Goal: Transaction & Acquisition: Purchase product/service

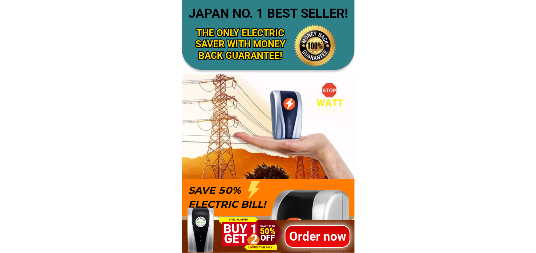
click at [301, 230] on h1 "Order now" at bounding box center [318, 236] width 66 height 18
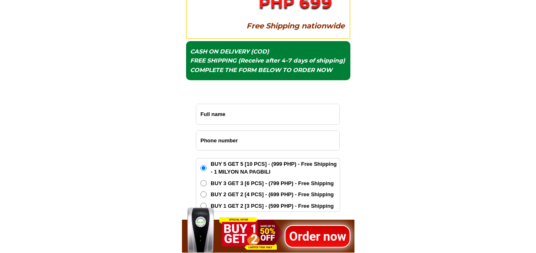
scroll to position [2751, 0]
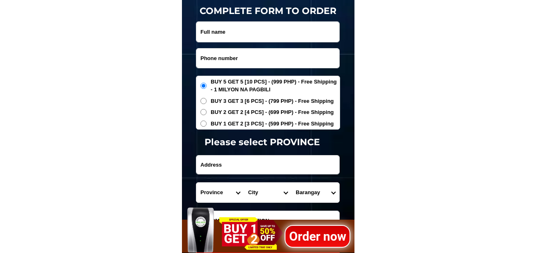
click at [225, 50] on input "Input phone_number" at bounding box center [267, 57] width 143 height 19
paste input "09319170075"
type input "09319170075"
drag, startPoint x: 221, startPoint y: 36, endPoint x: 226, endPoint y: 37, distance: 4.8
click at [221, 36] on input "Input full_name" at bounding box center [267, 32] width 143 height 20
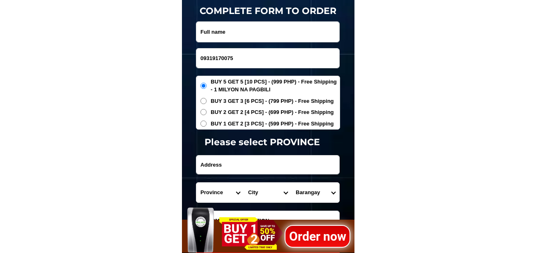
paste input "Wilfredo sayson"
type input "Wilfredo sayson"
click at [230, 169] on input "Input address" at bounding box center [267, 164] width 143 height 18
paste input "Zone l brgy San Roque calabang a cam sur"
type input "Zone l brgy San Roque calabang a cam sur"
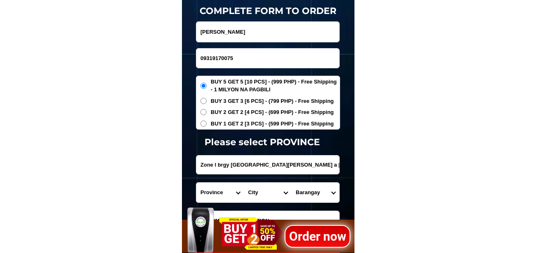
drag, startPoint x: 226, startPoint y: 190, endPoint x: 227, endPoint y: 184, distance: 5.8
click at [226, 190] on select "Province [GEOGRAPHIC_DATA] [GEOGRAPHIC_DATA] [GEOGRAPHIC_DATA] [GEOGRAPHIC_DATA…" at bounding box center [220, 192] width 48 height 20
select select "63_374"
click at [196, 182] on select "Province [GEOGRAPHIC_DATA] [GEOGRAPHIC_DATA] [GEOGRAPHIC_DATA] [GEOGRAPHIC_DATA…" at bounding box center [220, 192] width 48 height 20
click at [243, 191] on select "Province [GEOGRAPHIC_DATA] [GEOGRAPHIC_DATA] [GEOGRAPHIC_DATA] [GEOGRAPHIC_DATA…" at bounding box center [220, 192] width 48 height 20
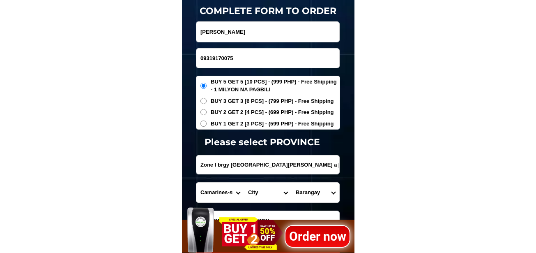
click at [257, 191] on select "City Baao Balatan Bombon Buhi Bula Cabusao Calabanga Camaligan Camarines-sur-ba…" at bounding box center [268, 192] width 48 height 20
select select "63_3748752"
click at [244, 182] on select "City Baao Balatan Bombon Buhi Bula Cabusao Calabanga Camaligan Camarines-sur-ba…" at bounding box center [268, 192] width 48 height 20
click at [307, 190] on select "Barangay Balatasan Balombon Balongay Belen Bigaas Binaliw Binanuaanan grande Bi…" at bounding box center [316, 192] width 48 height 20
select select "63_37487528240"
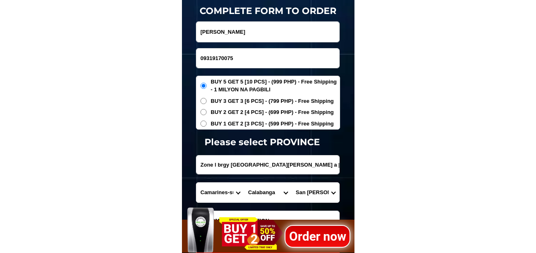
click at [292, 182] on select "Barangay Balatasan Balombon Balongay Belen Bigaas Binaliw Binanuaanan grande Bi…" at bounding box center [316, 192] width 48 height 20
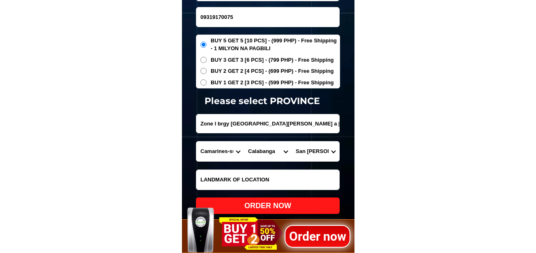
click at [298, 205] on div "ORDER NOW" at bounding box center [268, 205] width 144 height 11
radio input "true"
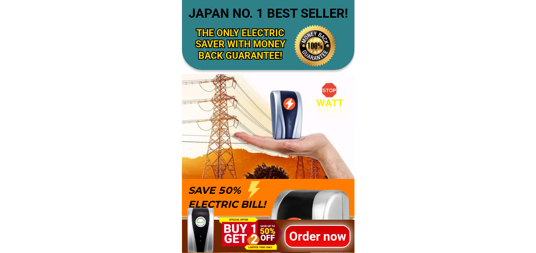
click at [295, 223] on div at bounding box center [268, 235] width 173 height 33
click at [302, 234] on h1 "Order now" at bounding box center [317, 235] width 66 height 18
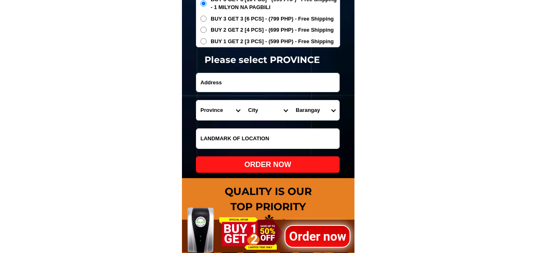
scroll to position [2751, 0]
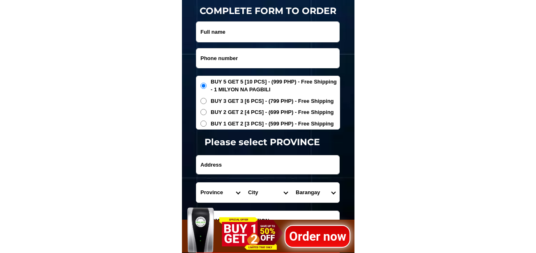
click at [237, 61] on input "Input phone_number" at bounding box center [267, 57] width 143 height 19
paste input "09273344324"
type input "09273344324"
click at [235, 30] on input "Input full_name" at bounding box center [267, 32] width 143 height 20
paste input "[PERSON_NAME]"
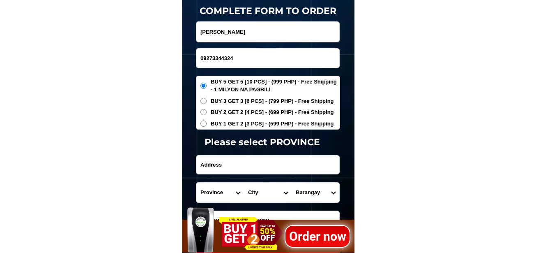
type input "[PERSON_NAME]"
click at [218, 161] on input "Input address" at bounding box center [267, 164] width 143 height 18
paste input "[STREET_ADDRESS]. T.Sora QC"
type input "[STREET_ADDRESS]. T.Sora QC"
drag, startPoint x: 220, startPoint y: 195, endPoint x: 221, endPoint y: 187, distance: 8.7
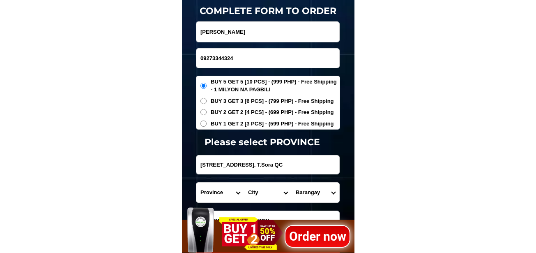
click at [220, 195] on select "Province [GEOGRAPHIC_DATA] [GEOGRAPHIC_DATA] [GEOGRAPHIC_DATA] [GEOGRAPHIC_DATA…" at bounding box center [220, 192] width 48 height 20
select select "63_219"
click at [196, 182] on select "Province [GEOGRAPHIC_DATA] [GEOGRAPHIC_DATA] [GEOGRAPHIC_DATA] [GEOGRAPHIC_DATA…" at bounding box center [220, 192] width 48 height 20
click at [252, 198] on select "City [GEOGRAPHIC_DATA] [GEOGRAPHIC_DATA] [GEOGRAPHIC_DATA] [GEOGRAPHIC_DATA]-ci…" at bounding box center [268, 192] width 48 height 20
select select "63_2194070"
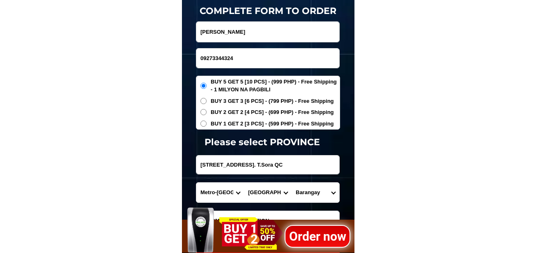
click at [244, 182] on select "City [GEOGRAPHIC_DATA] [GEOGRAPHIC_DATA] [GEOGRAPHIC_DATA] [GEOGRAPHIC_DATA]-ci…" at bounding box center [268, 192] width 48 height 20
drag, startPoint x: 313, startPoint y: 191, endPoint x: 316, endPoint y: 184, distance: 7.3
click at [313, 191] on select "Barangay Alicia Amihan Apolonio samson Aurora Baesa Bagbag Bago bantay Bagong l…" at bounding box center [316, 192] width 48 height 20
select select "63_21940709886"
click at [292, 182] on select "Barangay Alicia Amihan Apolonio samson Aurora Baesa Bagbag Bago bantay Bagong l…" at bounding box center [316, 192] width 48 height 20
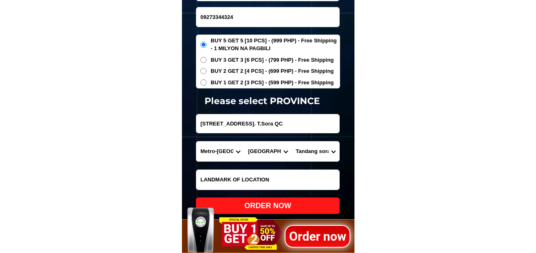
scroll to position [2833, 0]
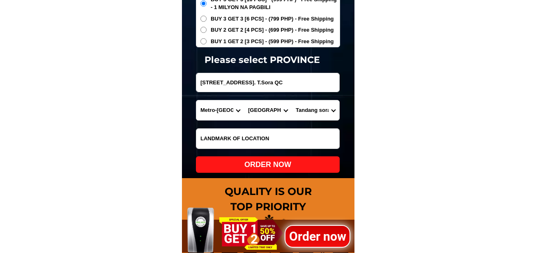
click at [287, 161] on div "ORDER NOW" at bounding box center [268, 164] width 144 height 11
radio input "true"
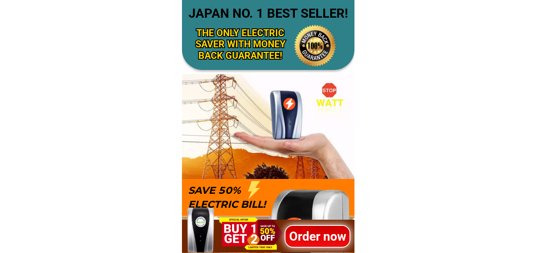
click at [328, 244] on h1 "Order now" at bounding box center [317, 235] width 66 height 18
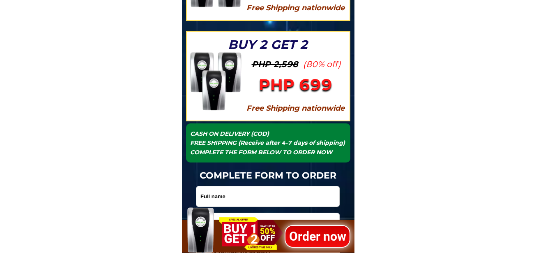
scroll to position [2710, 0]
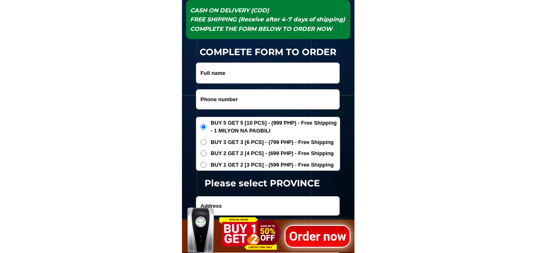
click at [253, 97] on input "Input phone_number" at bounding box center [267, 99] width 143 height 19
paste input "09095058013"
type input "09095058013"
click at [232, 78] on input "Input full_name" at bounding box center [267, 73] width 143 height 20
paste input "Ernesto nodalo"
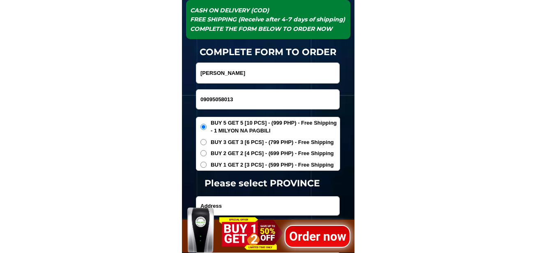
type input "Ernesto nodalo"
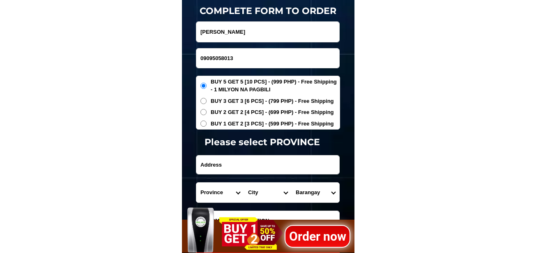
click at [233, 164] on input "Input address" at bounding box center [267, 164] width 143 height 18
paste input "Purok 2"
type input "Purok 2"
click at [203, 185] on select "Province [GEOGRAPHIC_DATA] [GEOGRAPHIC_DATA] [GEOGRAPHIC_DATA] [GEOGRAPHIC_DATA…" at bounding box center [220, 192] width 48 height 20
select select "63_402"
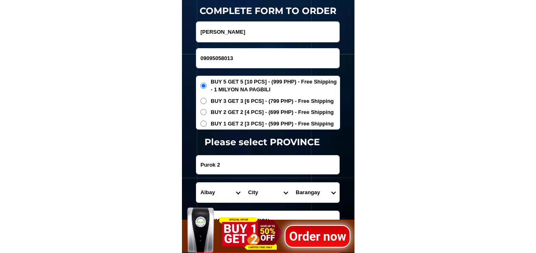
click at [196, 182] on select "Province [GEOGRAPHIC_DATA] [GEOGRAPHIC_DATA] [GEOGRAPHIC_DATA] [GEOGRAPHIC_DATA…" at bounding box center [220, 192] width 48 height 20
click at [266, 167] on input "Purok 2" at bounding box center [267, 164] width 143 height 18
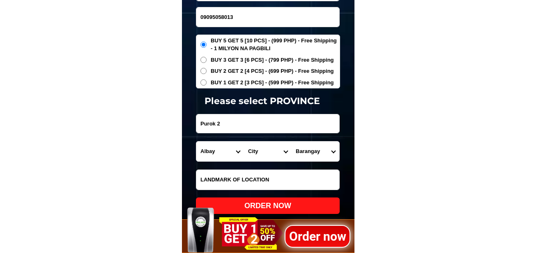
click at [245, 178] on input "Input LANDMARKOFLOCATION" at bounding box center [267, 180] width 143 height 20
paste input "Street going to embarcadero Marlon store"
type input "Street going to embarcadero Marlon store"
click at [247, 123] on input "Purok 2" at bounding box center [267, 123] width 143 height 18
paste input "Street going to embarcadero Marlon store"
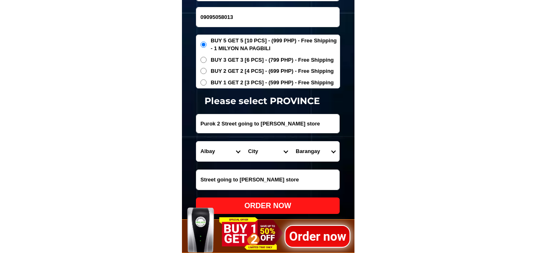
click at [219, 152] on select "Province [GEOGRAPHIC_DATA] [GEOGRAPHIC_DATA] [GEOGRAPHIC_DATA] [GEOGRAPHIC_DATA…" at bounding box center [220, 151] width 48 height 20
click at [289, 127] on input "Purok 2 Street going to embarcadero Marlon store" at bounding box center [267, 123] width 143 height 18
click at [220, 124] on input "Purok 2 Street going to embarcadero Marlon store" at bounding box center [267, 123] width 143 height 18
click at [245, 129] on input "Purok 2 albay Street going to embarcadero Marlon store" at bounding box center [267, 123] width 143 height 18
type input "Purok 2 albay Street going to embarcadero Marlon store"
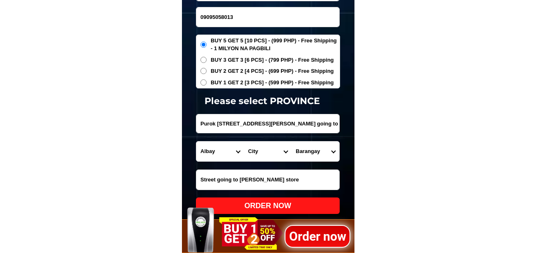
click at [256, 155] on select "City Albay-malinao Albay-santo-domingo Bacacay Camalig Daraga Guinobatan Jovell…" at bounding box center [268, 151] width 48 height 20
select select "63_4027164"
click at [244, 141] on select "City Albay-malinao Albay-santo-domingo Bacacay Camalig Daraga Guinobatan Jovell…" at bounding box center [268, 151] width 48 height 20
click at [303, 156] on select "Barangay Bgy. 1 - em's barrio (pob.) Bgy. 10 - cabugao Bgy. 11 - maoyod pob. (b…" at bounding box center [316, 151] width 48 height 20
select select "63_40271645879"
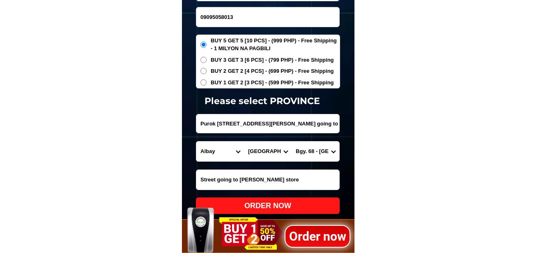
click at [292, 141] on select "Barangay Bgy. 1 - em's barrio (pob.) Bgy. 10 - cabugao Bgy. 11 - maoyod pob. (b…" at bounding box center [316, 151] width 48 height 20
click at [226, 71] on span "BUY 2 GET 2 [4 PCS] - (699 PHP) - Free Shipping" at bounding box center [272, 71] width 123 height 8
click at [207, 71] on input "BUY 2 GET 2 [4 PCS] - (699 PHP) - Free Shipping" at bounding box center [204, 71] width 6 height 6
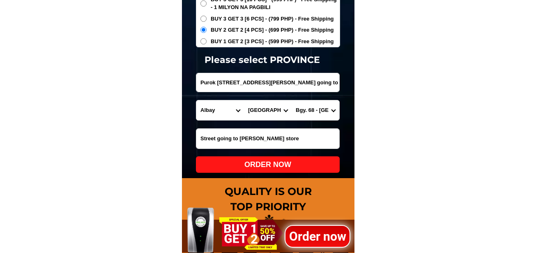
click at [296, 165] on div "ORDER NOW" at bounding box center [268, 164] width 144 height 11
radio input "true"
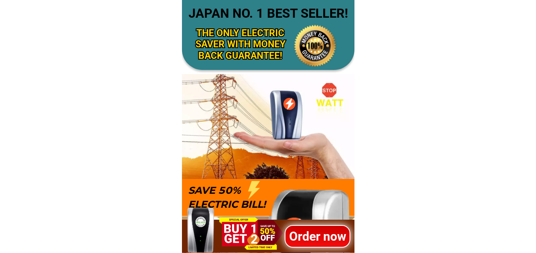
click at [312, 226] on div "Order now" at bounding box center [317, 235] width 66 height 23
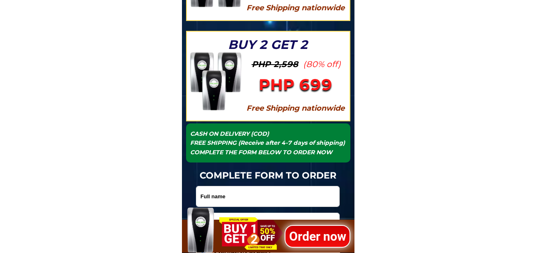
scroll to position [2751, 0]
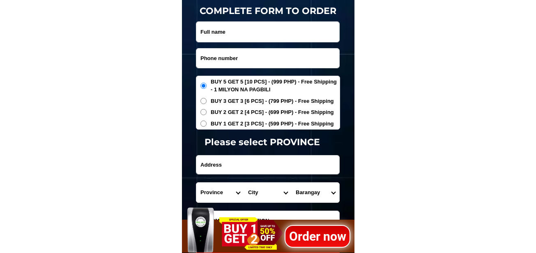
click at [252, 53] on input "Input phone_number" at bounding box center [267, 57] width 143 height 19
paste input "09518672152"
type input "09518672152"
click at [227, 32] on input "Input full_name" at bounding box center [267, 32] width 143 height 20
paste input "Gemma Calayo"
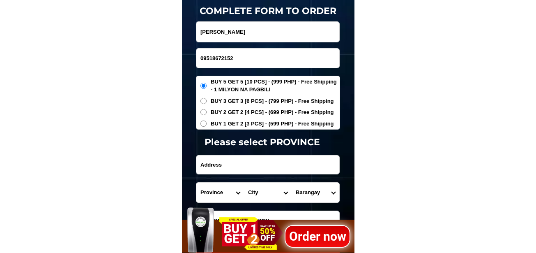
type input "Gemma Calayo"
click at [237, 166] on input "Input address" at bounding box center [267, 164] width 143 height 18
paste input "Block 1 Lot 80"
type input "Block 1 Lot 80"
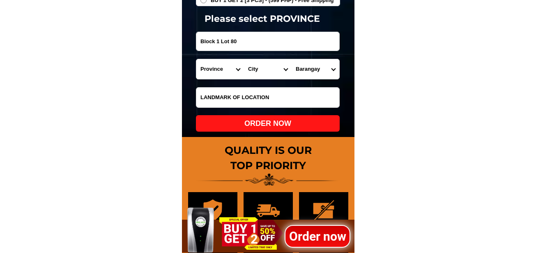
drag, startPoint x: 235, startPoint y: 88, endPoint x: 236, endPoint y: 92, distance: 4.6
click at [235, 88] on input "Input LANDMARKOFLOCATION" at bounding box center [267, 98] width 143 height 20
paste input "Malapit sa brgy hall"
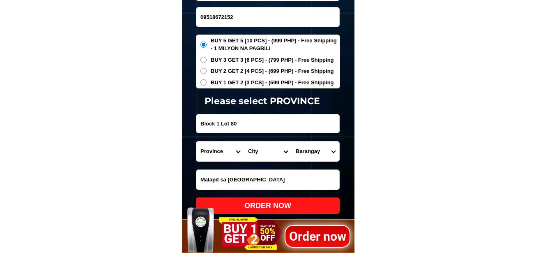
scroll to position [2833, 0]
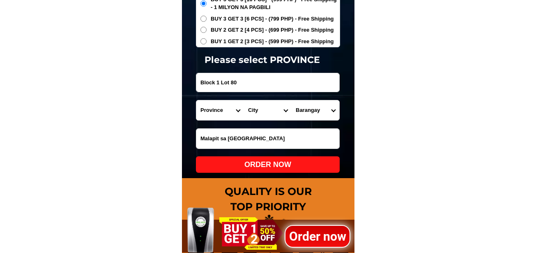
type input "Malapit sa brgy hall"
click at [215, 30] on span "BUY 2 GET 2 [4 PCS] - (699 PHP) - Free Shipping" at bounding box center [272, 30] width 123 height 8
click at [207, 30] on input "BUY 2 GET 2 [4 PCS] - (699 PHP) - Free Shipping" at bounding box center [204, 30] width 6 height 6
radio input "true"
click at [220, 114] on select "Province [GEOGRAPHIC_DATA] [GEOGRAPHIC_DATA] [GEOGRAPHIC_DATA] [GEOGRAPHIC_DATA…" at bounding box center [220, 110] width 48 height 20
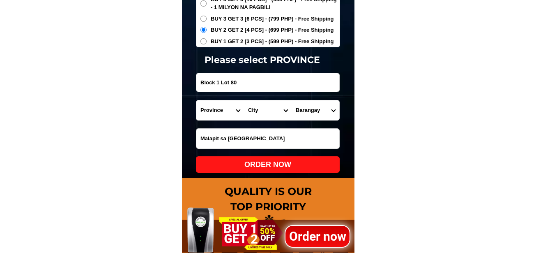
select select "63_826"
click at [196, 100] on select "Province [GEOGRAPHIC_DATA] [GEOGRAPHIC_DATA] [GEOGRAPHIC_DATA] [GEOGRAPHIC_DATA…" at bounding box center [220, 110] width 48 height 20
click at [263, 122] on form "Gemma Calayo 09518672152 ORDER NOW Block 1 Lot 80 Province Abra Agusan-del-nort…" at bounding box center [268, 55] width 144 height 233
click at [263, 111] on select "City Alfonso Amadeo Bacoor Carmona Cavite-city Cavite-magallanes Cavite-rosario…" at bounding box center [268, 110] width 48 height 20
select select "63_826111"
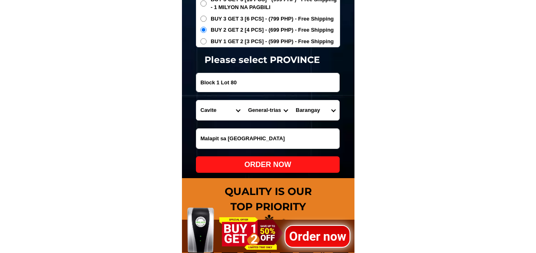
click at [244, 100] on select "City Alfonso Amadeo Bacoor Carmona Cavite-city Cavite-magallanes Cavite-rosario…" at bounding box center [268, 110] width 48 height 20
click at [322, 112] on select "Barangay Alingaro Arnaldo pob. (bgy. 7) Bacao i Bacao ii Bagumbayan pob. (bgy. …" at bounding box center [316, 110] width 48 height 20
select select "63_8261118080"
click at [270, 115] on select "City Alfonso Amadeo Bacoor Carmona Cavite-city Cavite-magallanes Cavite-rosario…" at bounding box center [268, 110] width 48 height 20
select select "63_8266429"
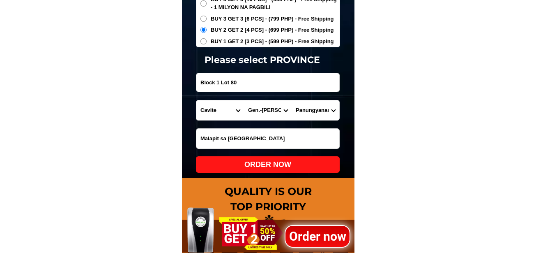
click at [244, 100] on select "City Alfonso Amadeo Bacoor Carmona Cavite-city Cavite-magallanes Cavite-rosario…" at bounding box center [268, 110] width 48 height 20
click at [310, 108] on select "Barangay Aldiano olaes Barangay 1 poblacion (area i) Barangay 2 poblacion Baran…" at bounding box center [316, 110] width 48 height 20
select select "63_82664297343"
click at [292, 100] on select "Barangay Aldiano olaes Barangay 1 poblacion (area i) Barangay 2 poblacion Baran…" at bounding box center [316, 110] width 48 height 20
click at [304, 171] on div "ORDER NOW" at bounding box center [268, 164] width 144 height 16
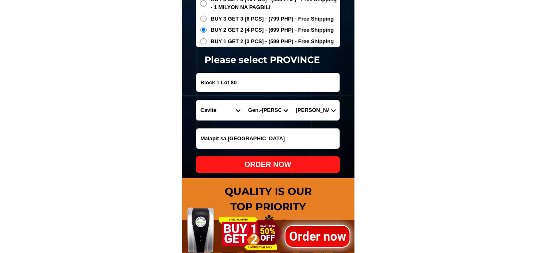
radio input "true"
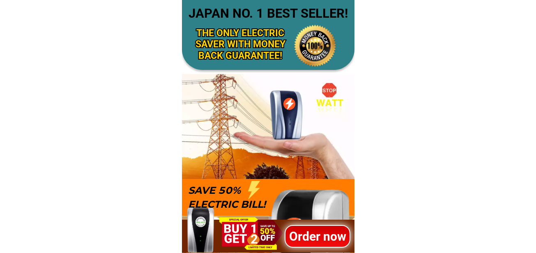
drag, startPoint x: 319, startPoint y: 236, endPoint x: 318, endPoint y: 150, distance: 85.9
click at [319, 235] on h1 "Order now" at bounding box center [317, 235] width 67 height 19
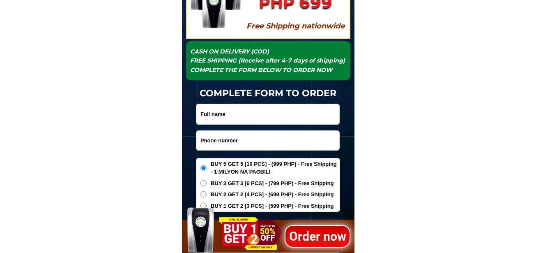
scroll to position [2751, 0]
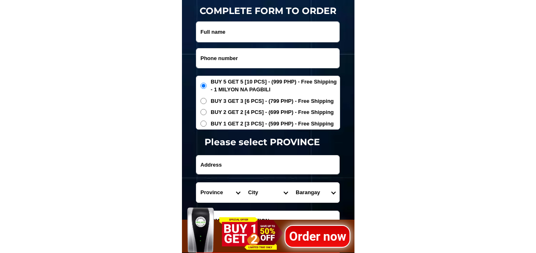
click at [242, 60] on input "Input phone_number" at bounding box center [267, 57] width 143 height 19
paste input "0981 315 0813"
click at [215, 59] on input "0981 315 0813" at bounding box center [267, 57] width 143 height 19
click at [223, 58] on input "0981315 0813" at bounding box center [267, 57] width 143 height 19
type input "09813150813"
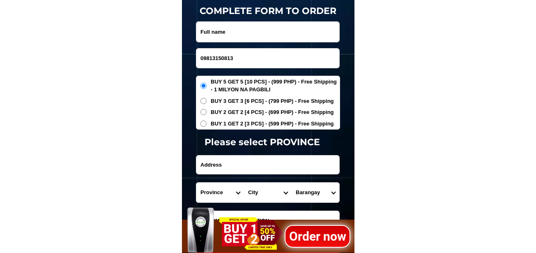
click at [236, 35] on input "Input full_name" at bounding box center [267, 32] width 143 height 20
paste input "NASTOR MARIA LINDA B"
type input "NASTOR MARIA LINDA B"
click at [281, 153] on form "NASTOR MARIA LINDA B 09813150813 ORDER NOW Province Abra Agusan-del-norte Agusa…" at bounding box center [268, 137] width 144 height 233
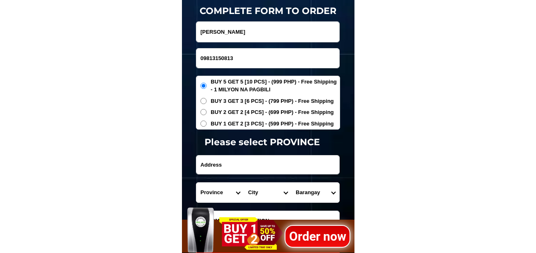
click at [279, 160] on input "Input address" at bounding box center [267, 164] width 143 height 18
paste input "MARIA LINDA B. NASTOR"
drag, startPoint x: 281, startPoint y: 171, endPoint x: 168, endPoint y: 161, distance: 112.6
paste input "Zone 1 Batugan Street"
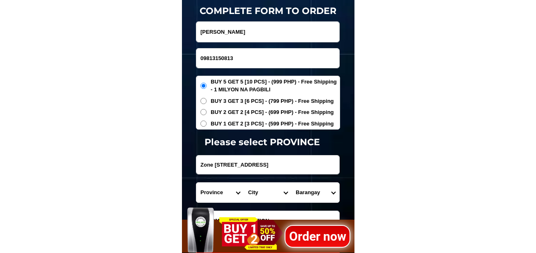
type input "Zone 1 Batugan Street"
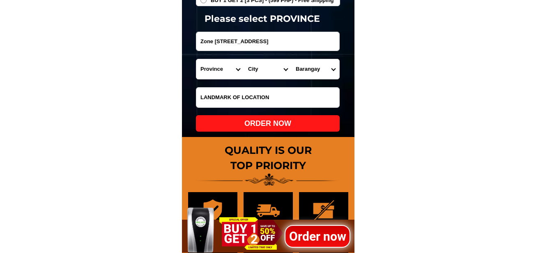
click at [247, 90] on input "Input LANDMARKOFLOCATION" at bounding box center [267, 98] width 143 height 20
paste input "C/o Emma Arevalo brdng house"
type input "C/o Emma Arevalo brdng house"
click at [218, 67] on select "Province [GEOGRAPHIC_DATA] [GEOGRAPHIC_DATA] [GEOGRAPHIC_DATA] [GEOGRAPHIC_DATA…" at bounding box center [220, 69] width 48 height 20
select select "63_374"
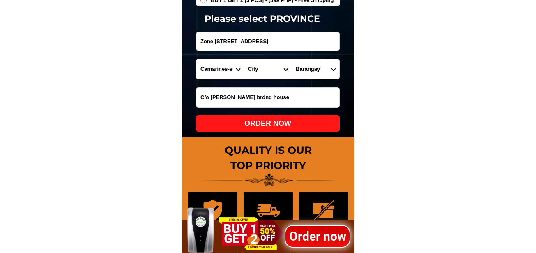
click at [196, 59] on select "Province [GEOGRAPHIC_DATA] [GEOGRAPHIC_DATA] [GEOGRAPHIC_DATA] [GEOGRAPHIC_DATA…" at bounding box center [220, 69] width 48 height 20
click at [267, 69] on select "City Baao Balatan Bombon Buhi Bula Cabusao Calabanga Camaligan Camarines-sur-ba…" at bounding box center [268, 69] width 48 height 20
select select "63_3747551"
click at [244, 59] on select "City Baao Balatan Bombon Buhi Bula Cabusao Calabanga Camaligan Camarines-sur-ba…" at bounding box center [268, 69] width 48 height 20
click at [320, 69] on select "Barangay Bagong sirang Bahao Boboan Butawanan Cabugao Fundado Homestead La puri…" at bounding box center [316, 69] width 48 height 20
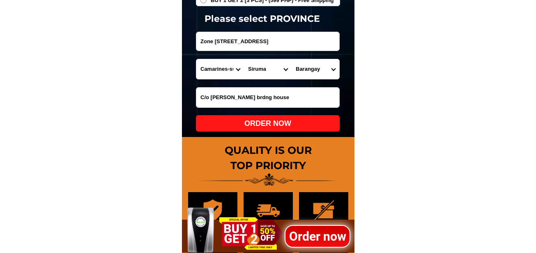
select select "63_37475515489"
click at [292, 59] on select "Barangay Bagong sirang Bahao Boboan Butawanan Cabugao Fundado Homestead La puri…" at bounding box center [316, 69] width 48 height 20
click at [307, 124] on div "ORDER NOW" at bounding box center [268, 123] width 144 height 11
radio input "true"
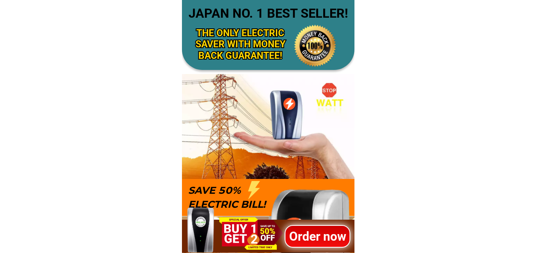
click at [297, 237] on h1 "Order now" at bounding box center [318, 236] width 66 height 18
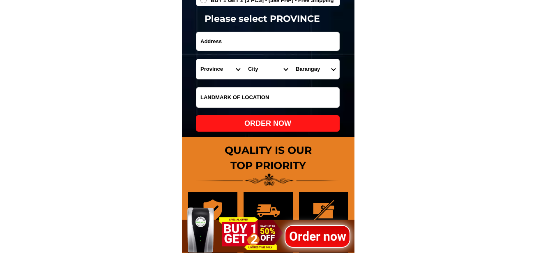
scroll to position [2751, 0]
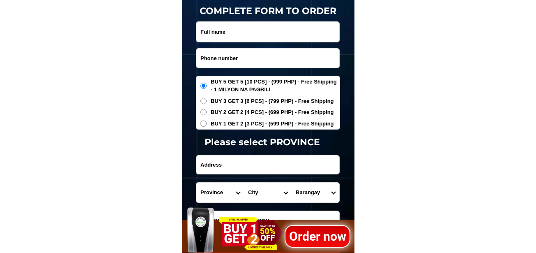
click at [237, 62] on input "Input phone_number" at bounding box center [267, 57] width 143 height 19
paste input "09060858741"
type input "09060858741"
click at [226, 35] on input "Input full_name" at bounding box center [267, 32] width 143 height 20
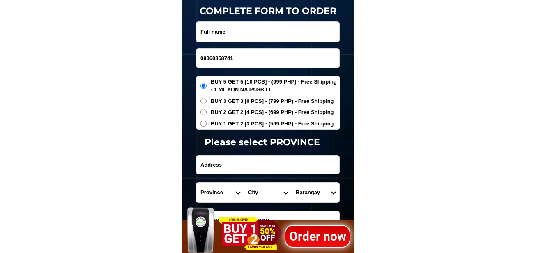
paste input "[PERSON_NAME]"
type input "[PERSON_NAME]"
click at [244, 167] on input "Input address" at bounding box center [267, 164] width 143 height 18
paste input "12-A general genes st brgy [PERSON_NAME][GEOGRAPHIC_DATA][PERSON_NAME] malapit …"
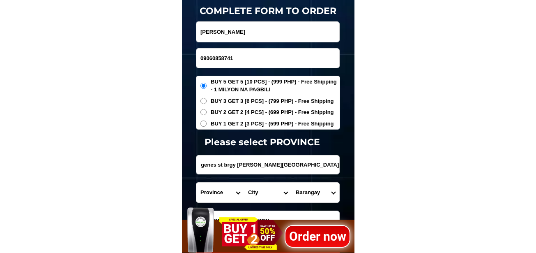
type input "12-A general genes st brgy [PERSON_NAME][GEOGRAPHIC_DATA][PERSON_NAME] malapit …"
drag, startPoint x: 213, startPoint y: 197, endPoint x: 217, endPoint y: 183, distance: 14.7
click at [213, 197] on select "Province [GEOGRAPHIC_DATA] [GEOGRAPHIC_DATA] [GEOGRAPHIC_DATA] [GEOGRAPHIC_DATA…" at bounding box center [220, 192] width 48 height 20
select select "63_8"
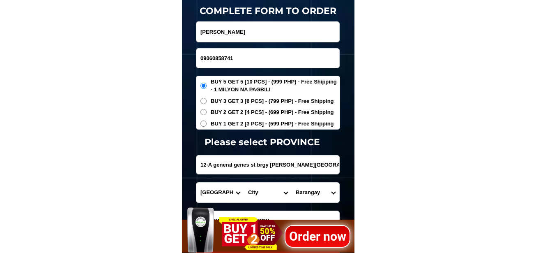
click at [196, 182] on select "Province [GEOGRAPHIC_DATA] [GEOGRAPHIC_DATA] [GEOGRAPHIC_DATA] [GEOGRAPHIC_DATA…" at bounding box center [220, 192] width 48 height 20
click at [254, 189] on select "City Alcoy [GEOGRAPHIC_DATA] [GEOGRAPHIC_DATA] [GEOGRAPHIC_DATA] [GEOGRAPHIC_DA…" at bounding box center [268, 192] width 48 height 20
select select "63_865"
click at [244, 182] on select "City Alcoy [GEOGRAPHIC_DATA] [GEOGRAPHIC_DATA] [GEOGRAPHIC_DATA] [GEOGRAPHIC_DA…" at bounding box center [268, 192] width 48 height 20
click at [309, 186] on select "Barangay Adlaon Agsungot Apas Babag Bacayan Banilad [PERSON_NAME] san nicolas B…" at bounding box center [316, 192] width 48 height 20
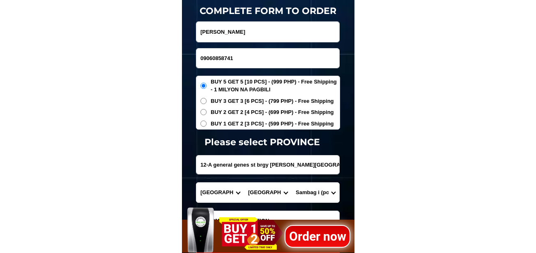
click at [329, 192] on select "Barangay Adlaon Agsungot Apas Babag Bacayan Banilad [PERSON_NAME] san nicolas B…" at bounding box center [316, 192] width 48 height 20
select select "63_8654961"
click at [292, 182] on select "Barangay Adlaon Agsungot Apas Babag Bacayan Banilad [PERSON_NAME] san nicolas B…" at bounding box center [316, 192] width 48 height 20
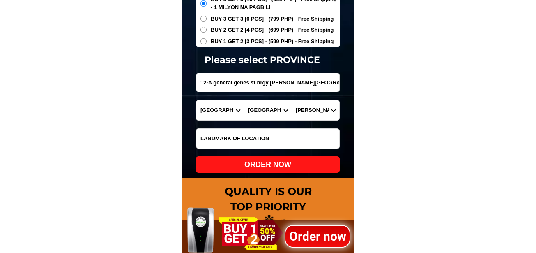
click at [303, 159] on div "ORDER NOW" at bounding box center [268, 164] width 144 height 16
radio input "true"
